Goal: Find specific page/section: Find specific page/section

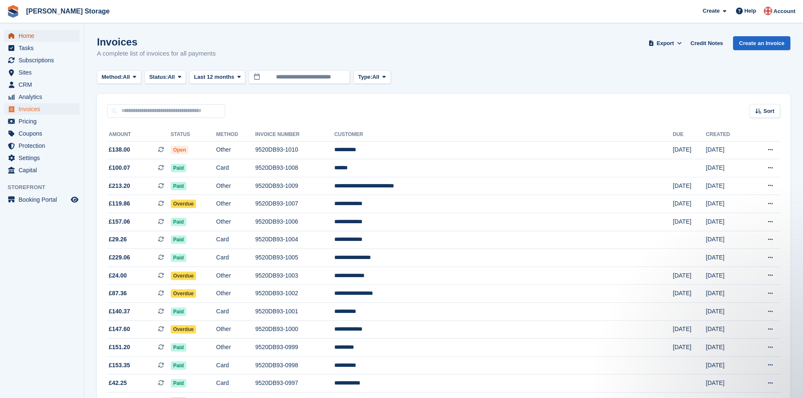
click at [50, 36] on span "Home" at bounding box center [44, 36] width 51 height 12
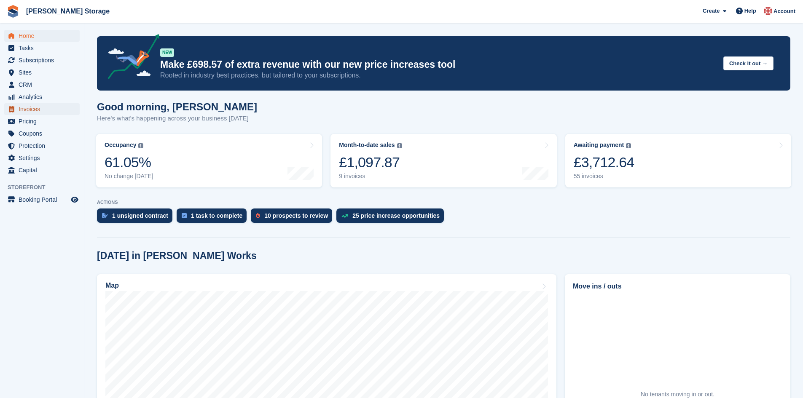
click at [45, 107] on span "Invoices" at bounding box center [44, 109] width 51 height 12
